Goal: Information Seeking & Learning: Learn about a topic

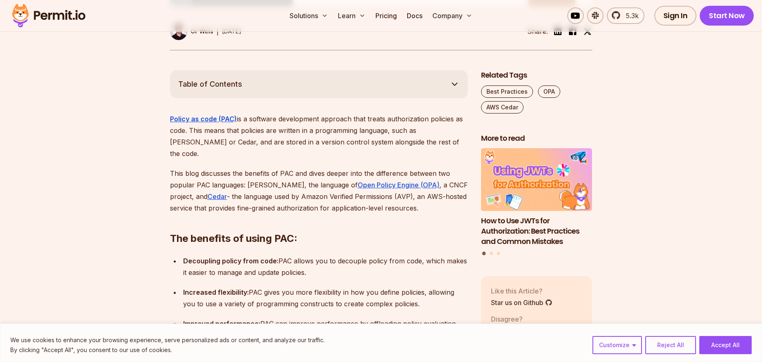
scroll to position [435, 0]
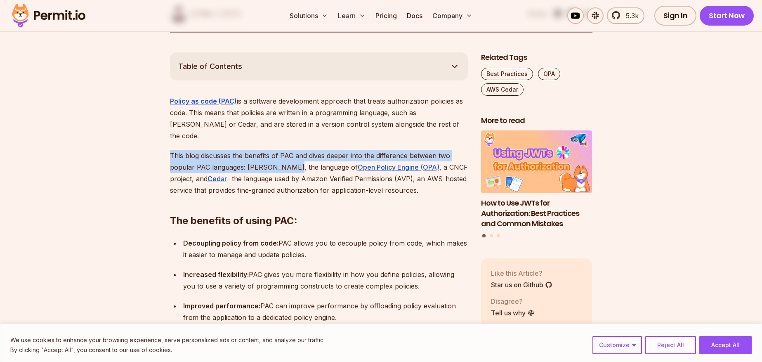
drag, startPoint x: 172, startPoint y: 122, endPoint x: 289, endPoint y: 138, distance: 117.5
click at [289, 150] on p "This blog discusses the benefits of PAC and dives deeper into the difference be…" at bounding box center [319, 173] width 298 height 46
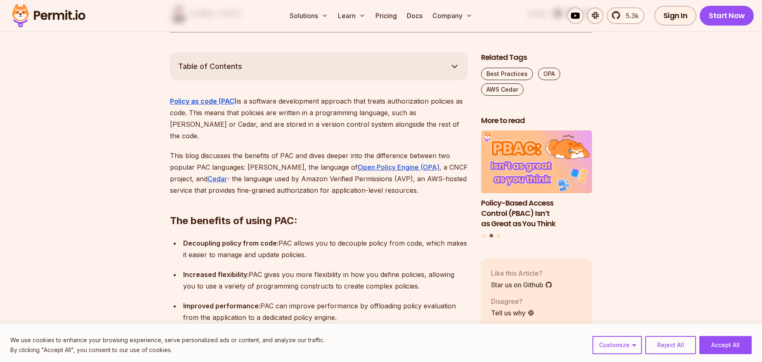
click at [274, 151] on p "This blog discusses the benefits of PAC and dives deeper into the difference be…" at bounding box center [319, 173] width 298 height 46
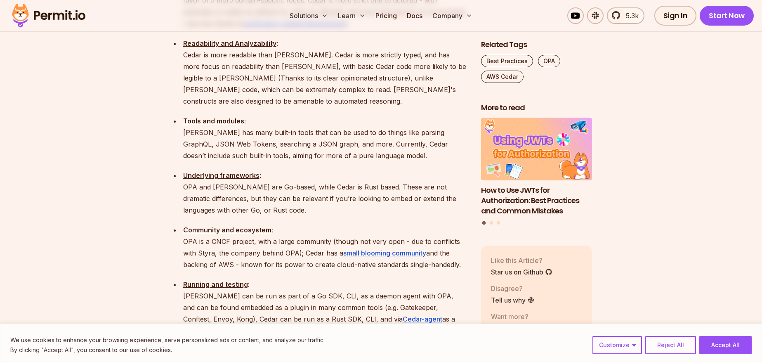
scroll to position [1108, 0]
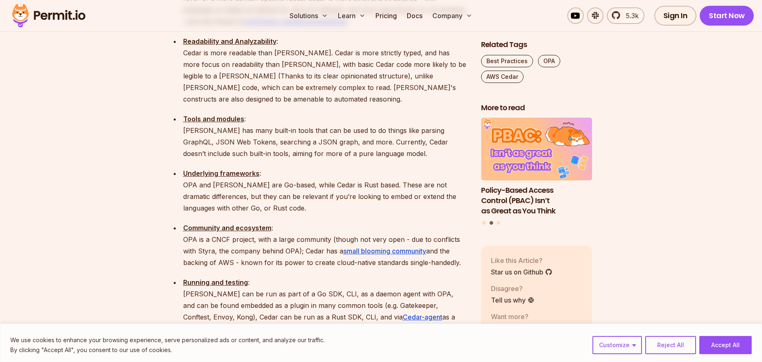
click at [257, 168] on p "Underlying frameworks : OPA and [PERSON_NAME] are Go-based, while Cedar is Rust…" at bounding box center [325, 191] width 285 height 46
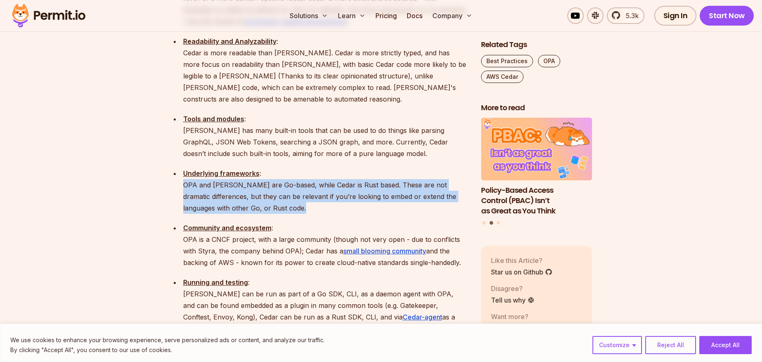
drag, startPoint x: 282, startPoint y: 159, endPoint x: 182, endPoint y: 128, distance: 104.5
click at [182, 128] on ul "Area of focus : OPA is a CNCF project, and is mostly used for infrastructure-le…" at bounding box center [319, 198] width 298 height 566
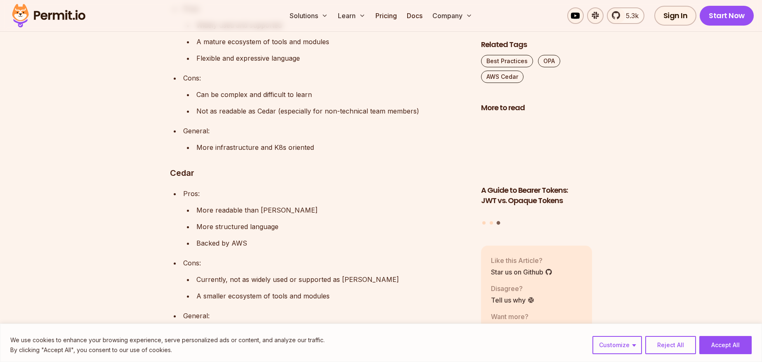
scroll to position [1652, 0]
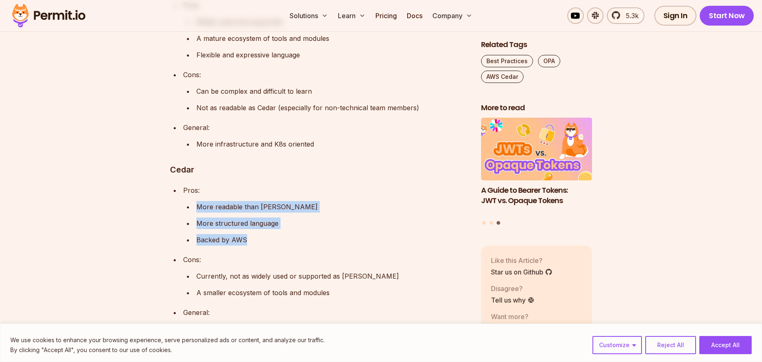
drag, startPoint x: 248, startPoint y: 170, endPoint x: 194, endPoint y: 140, distance: 62.0
click at [194, 201] on ul "More readable than [PERSON_NAME] More structured language Backed by AWS" at bounding box center [325, 223] width 285 height 45
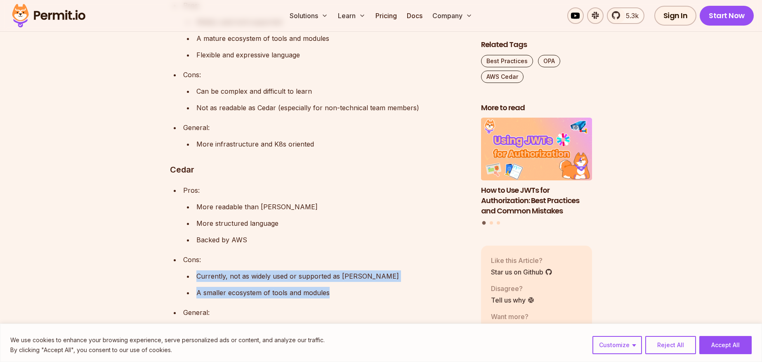
drag, startPoint x: 198, startPoint y: 208, endPoint x: 336, endPoint y: 225, distance: 139.4
click at [336, 270] on ul "Currently, not as widely used or supported as [PERSON_NAME] A smaller ecosystem…" at bounding box center [325, 284] width 285 height 28
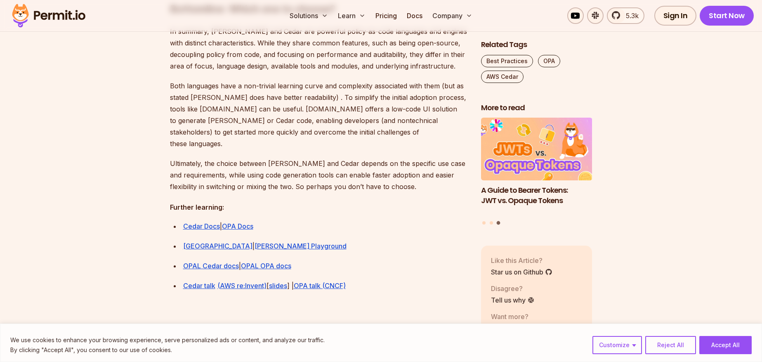
scroll to position [2292, 0]
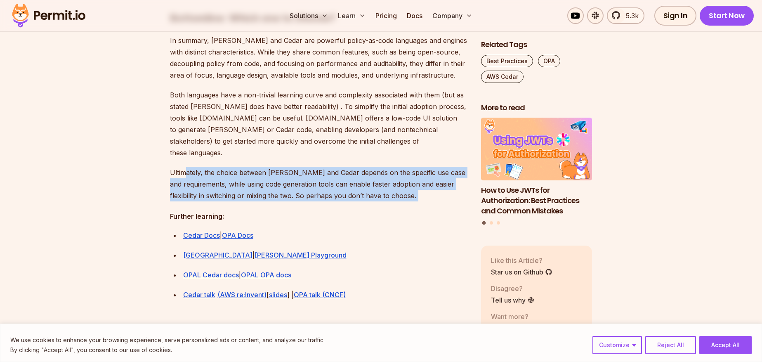
drag, startPoint x: 231, startPoint y: 163, endPoint x: 412, endPoint y: 176, distance: 181.6
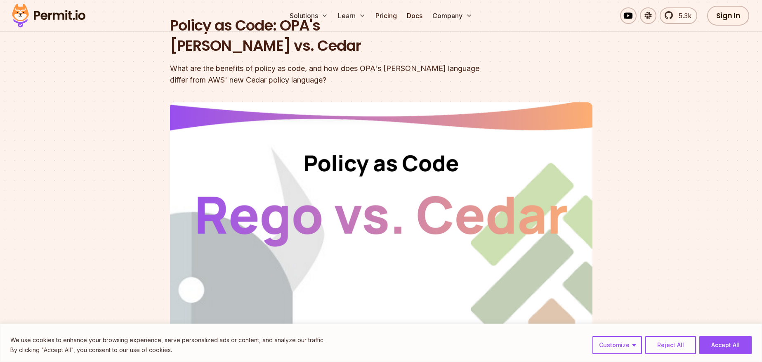
scroll to position [0, 0]
